Goal: Transaction & Acquisition: Purchase product/service

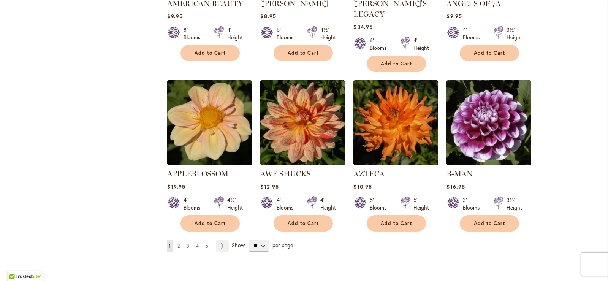
scroll to position [584, 0]
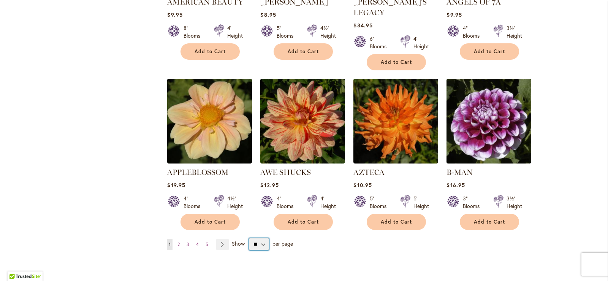
click at [260, 238] on select "** ** ** **" at bounding box center [259, 244] width 20 height 12
select select "**"
click at [249, 238] on select "** ** ** **" at bounding box center [259, 244] width 20 height 12
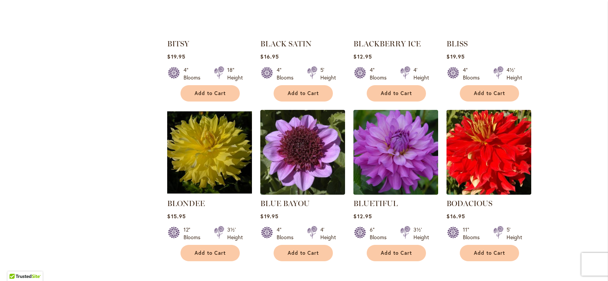
scroll to position [1536, 0]
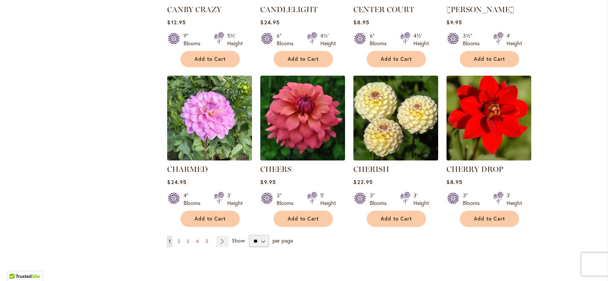
scroll to position [2539, 0]
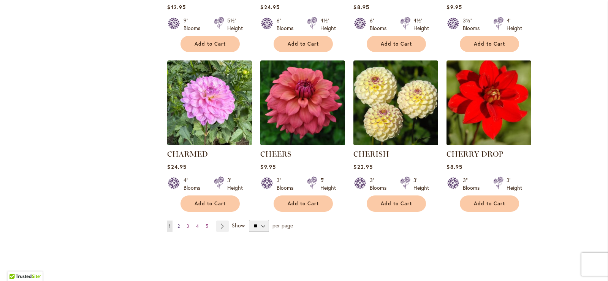
click at [177, 223] on span "2" at bounding box center [178, 226] width 2 height 6
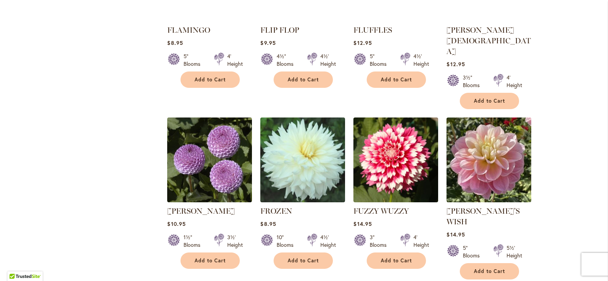
scroll to position [2556, 0]
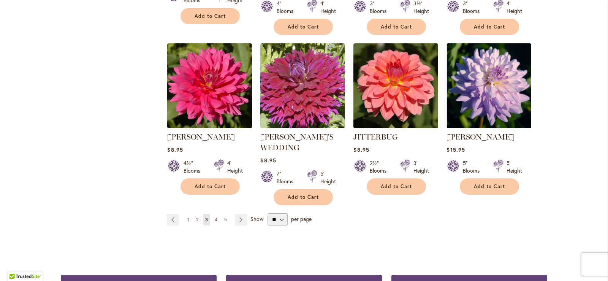
scroll to position [2633, 0]
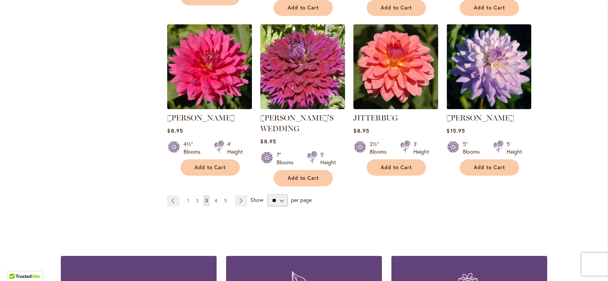
click at [215, 198] on span "4" at bounding box center [216, 201] width 3 height 6
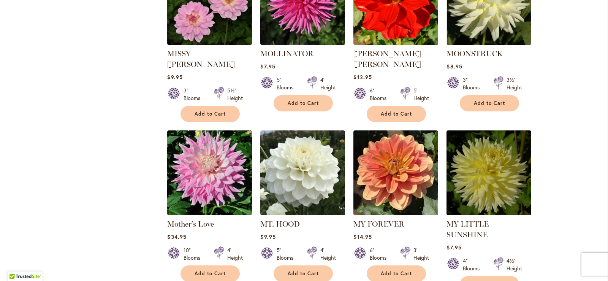
scroll to position [2511, 0]
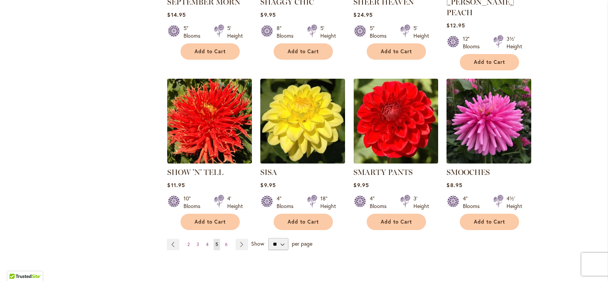
scroll to position [2561, 0]
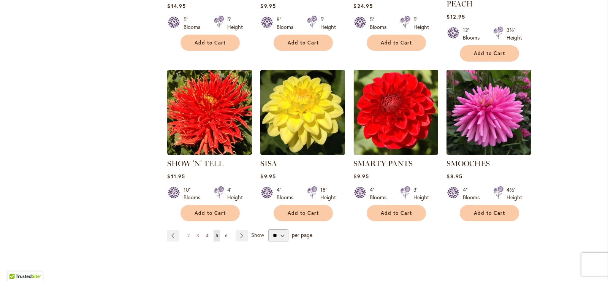
click at [225, 233] on span "6" at bounding box center [226, 236] width 3 height 6
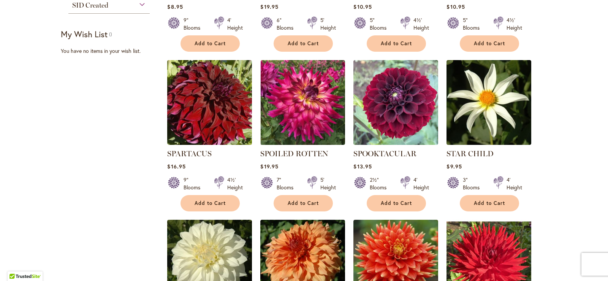
scroll to position [216, 0]
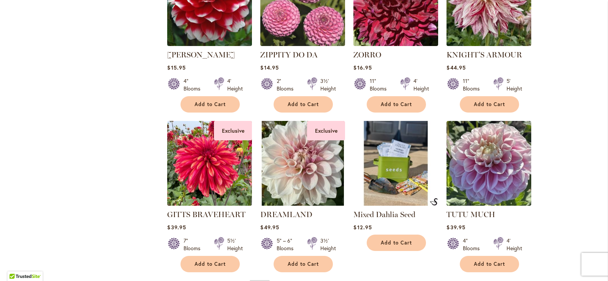
scroll to position [2483, 0]
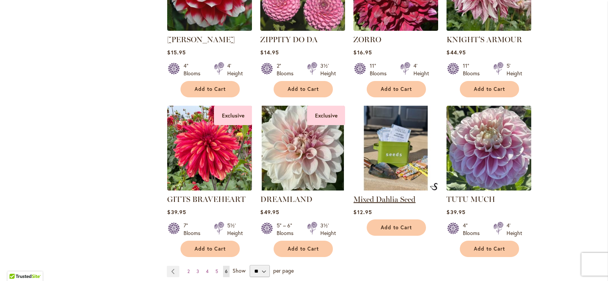
click at [392, 195] on link "Mixed Dahlia Seed" at bounding box center [384, 199] width 62 height 9
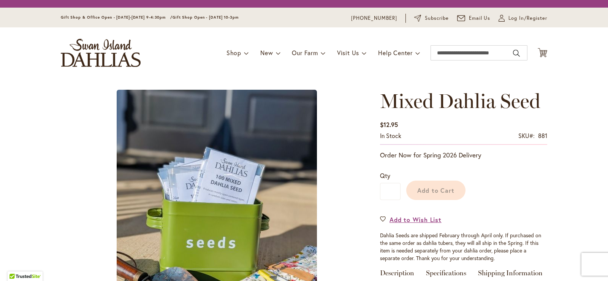
click at [541, 200] on div "Add to Cart" at bounding box center [473, 188] width 147 height 35
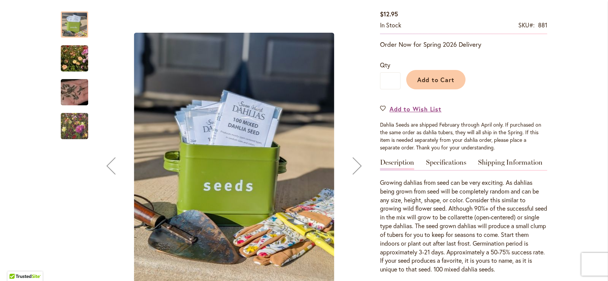
scroll to position [228, 0]
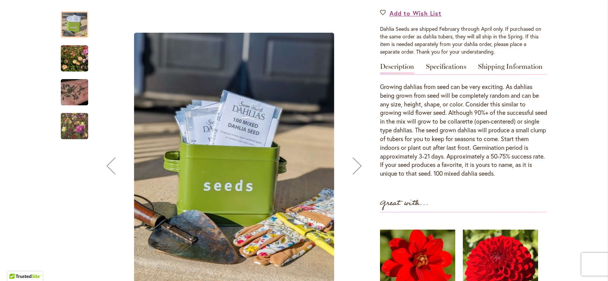
click at [72, 61] on img "Swan Island Dahlias - Dahlia Seedlings" at bounding box center [74, 58] width 55 height 36
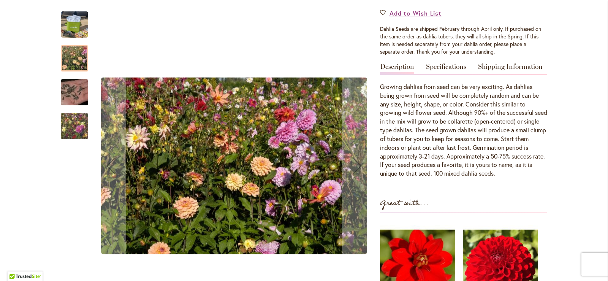
click at [69, 89] on img "Swan Island Dahlias - Dahlia Seed" at bounding box center [74, 92] width 55 height 36
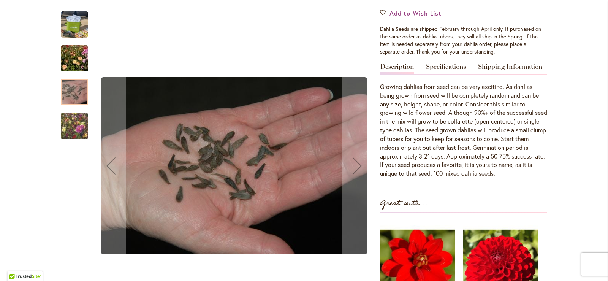
click at [68, 127] on img "Swan Island Dahlias - Dahlia Seedlings" at bounding box center [74, 126] width 55 height 46
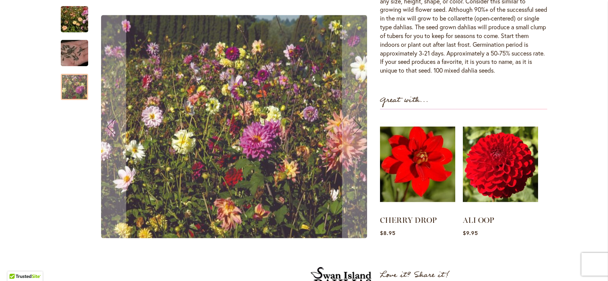
scroll to position [395, 0]
